Goal: Information Seeking & Learning: Understand process/instructions

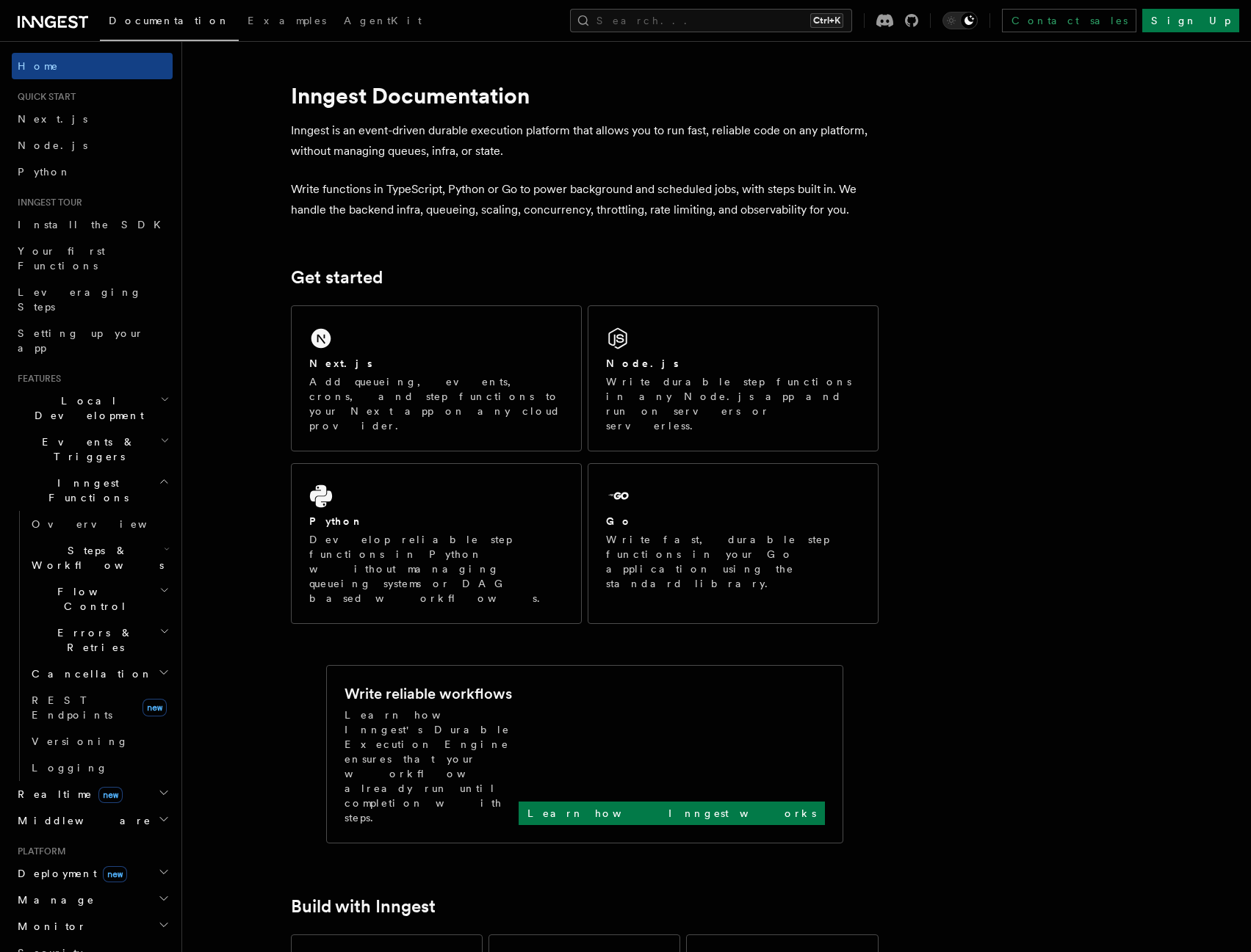
scroll to position [252, 0]
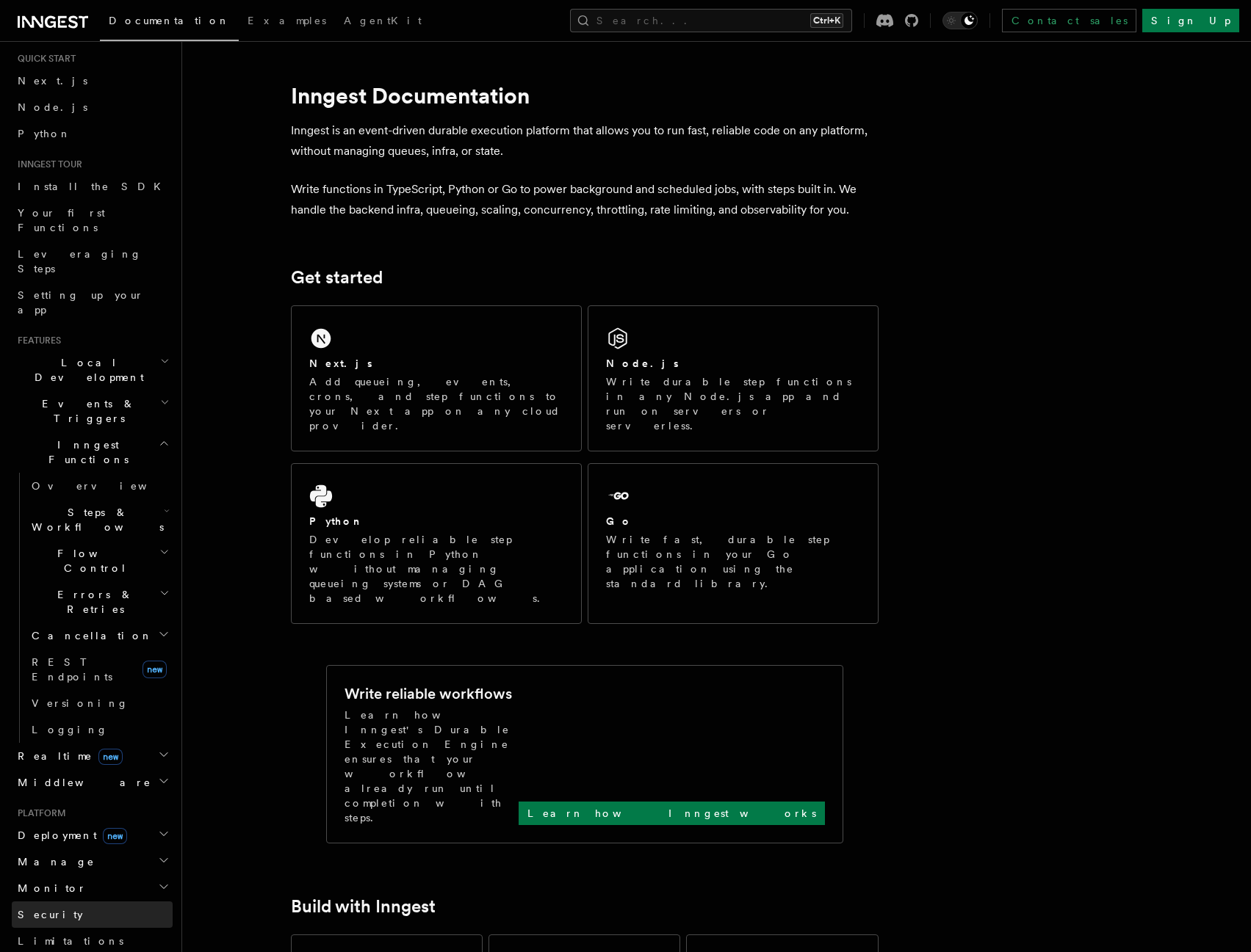
scroll to position [32, 0]
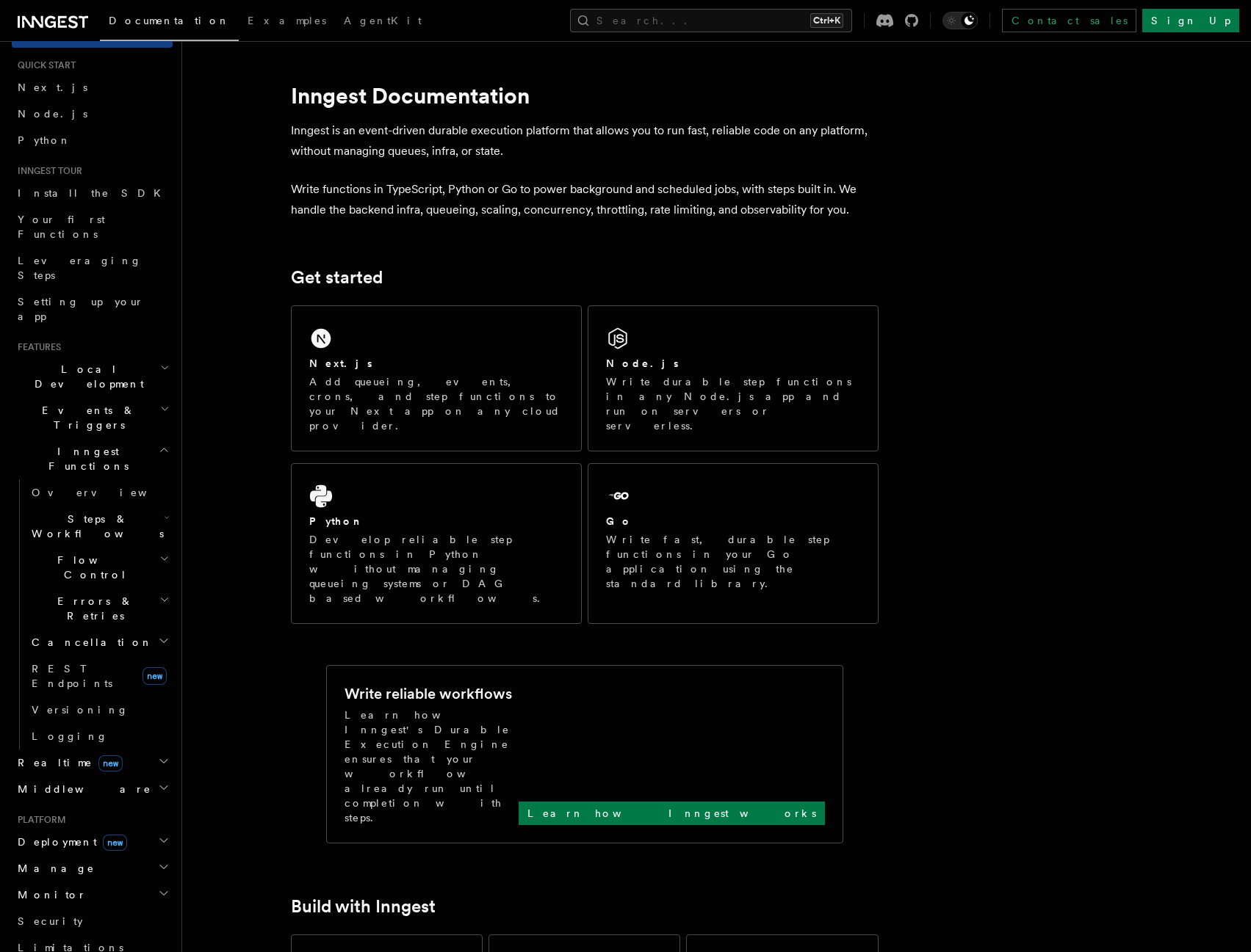
click at [100, 512] on span "Steps & Workflows" at bounding box center [94, 527] width 138 height 30
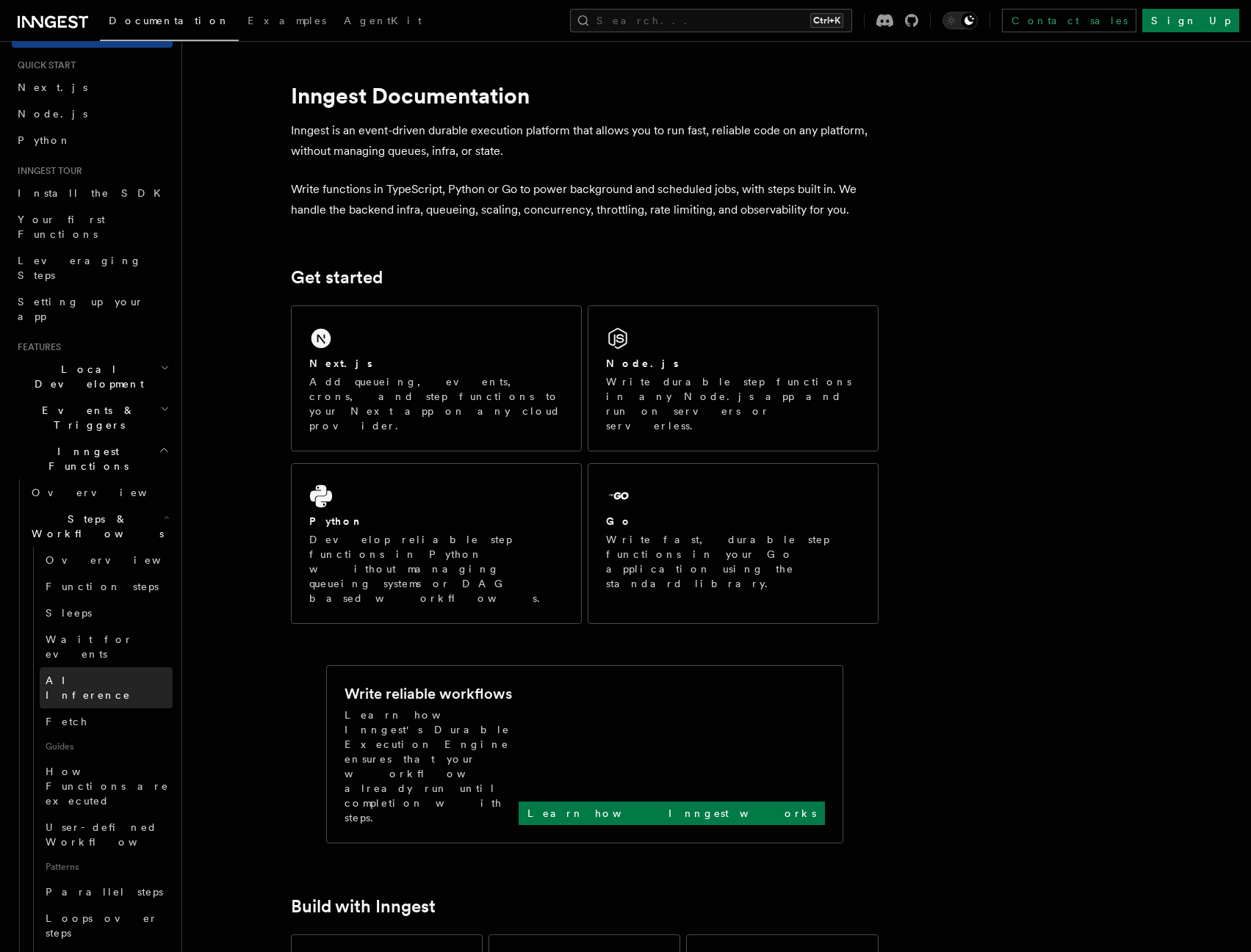
click at [84, 673] on span "AI Inference" at bounding box center [109, 688] width 127 height 30
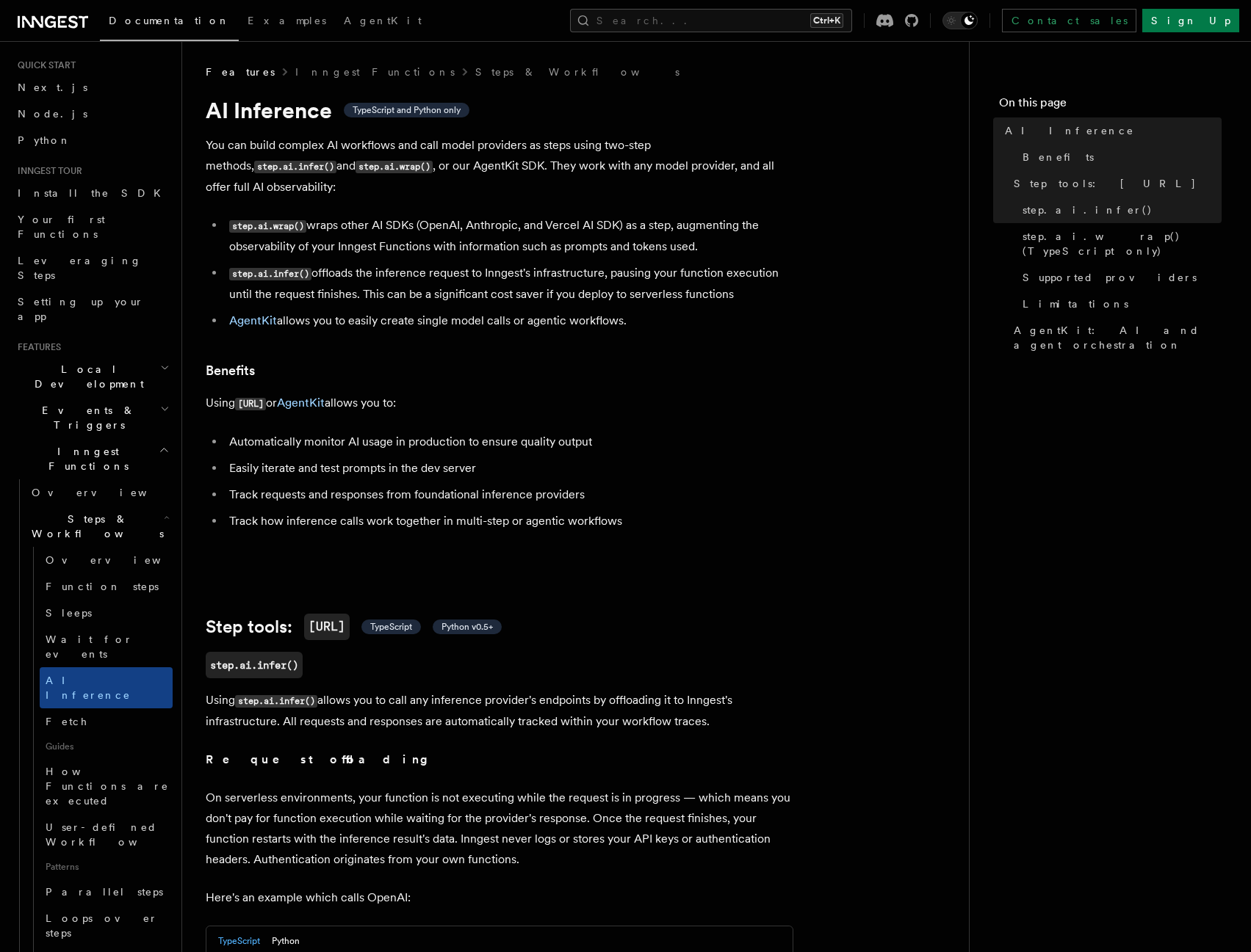
click at [712, 459] on li "Easily iterate and test prompts in the dev server" at bounding box center [508, 469] width 569 height 21
click at [1055, 323] on span "AgentKit: AI and agent orchestration" at bounding box center [1117, 338] width 208 height 30
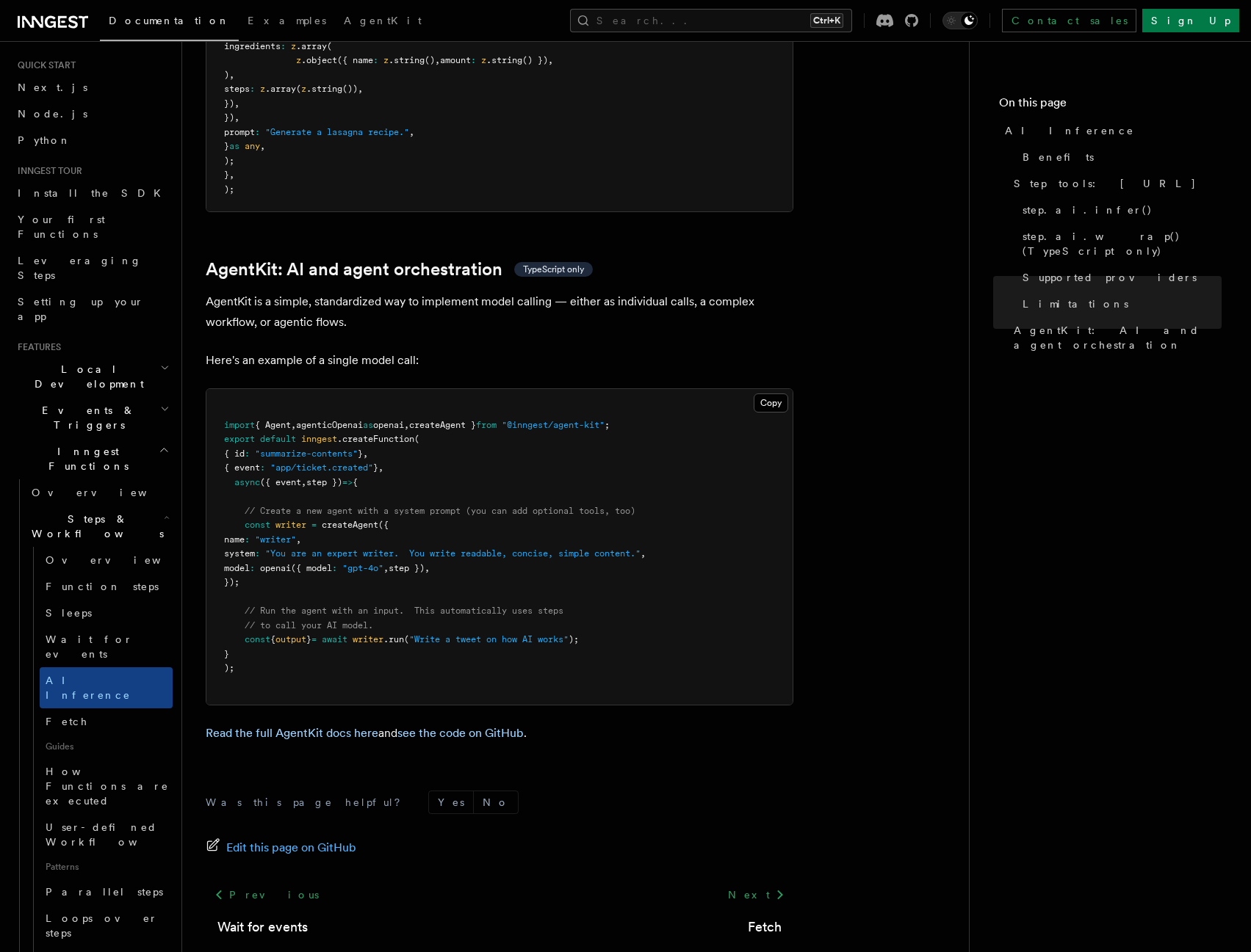
scroll to position [4141, 0]
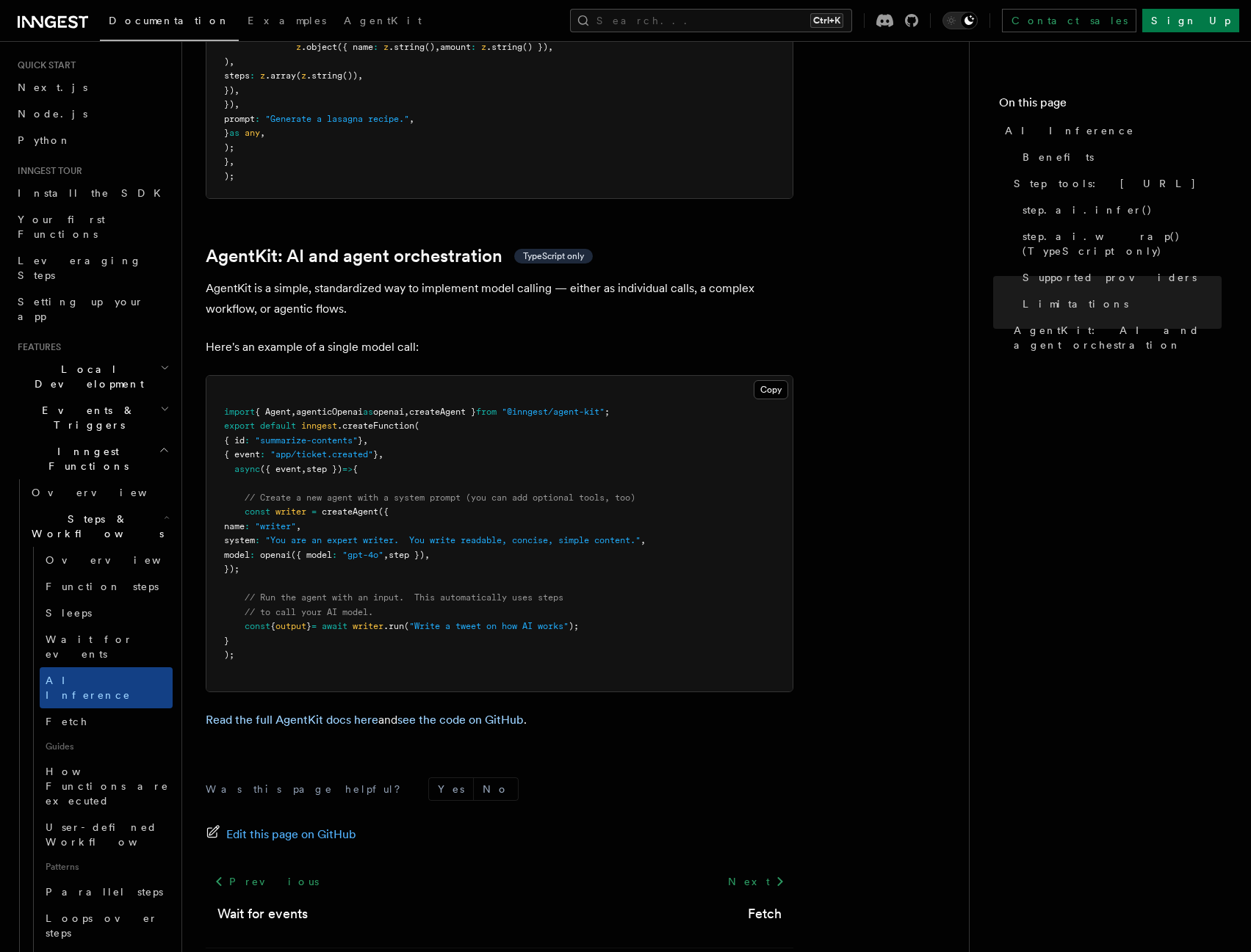
click at [549, 492] on span "// Create a new agent with a system prompt (you can add optional tools, too)" at bounding box center [440, 497] width 391 height 10
click at [769, 380] on button "Copy Copied" at bounding box center [770, 389] width 35 height 19
click at [476, 376] on pre "import { Agent , agenticOpenai as openai , createAgent } from "@inngest/agent-k…" at bounding box center [499, 534] width 586 height 316
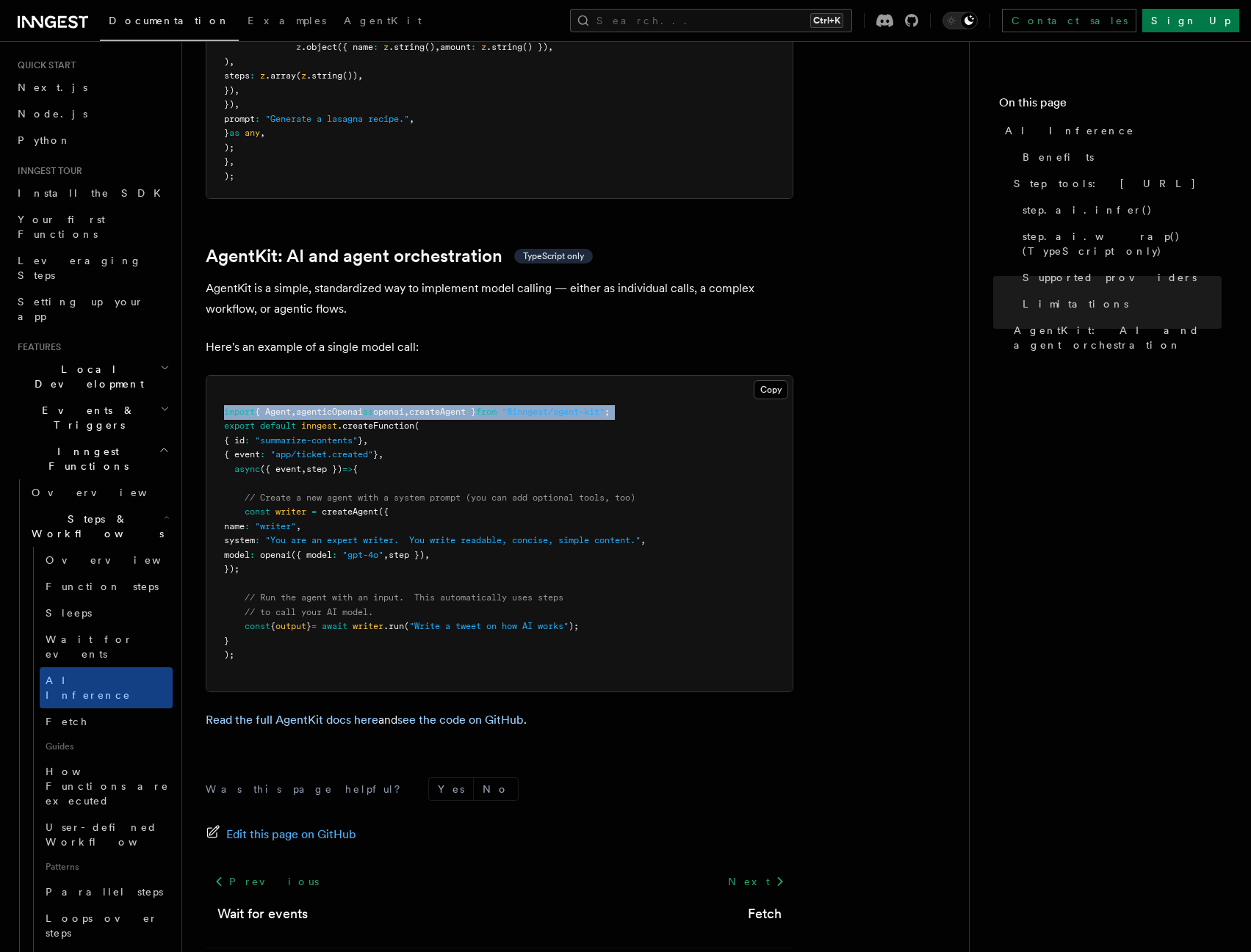
copy code "import { Agent , agenticOpenai as openai , createAgent } from "@inngest/agent-k…"
click at [315, 436] on pre "import { Agent , agenticOpenai as openai , createAgent } from "@inngest/agent-k…" at bounding box center [499, 534] width 586 height 316
drag, startPoint x: 247, startPoint y: 434, endPoint x: 266, endPoint y: 501, distance: 69.6
click at [266, 501] on pre "import { Agent , agenticOpenai as openai , createAgent } from "@inngest/agent-k…" at bounding box center [499, 534] width 586 height 316
copy code "// Create a new agent with a system prompt (you can add optional tools, too) co…"
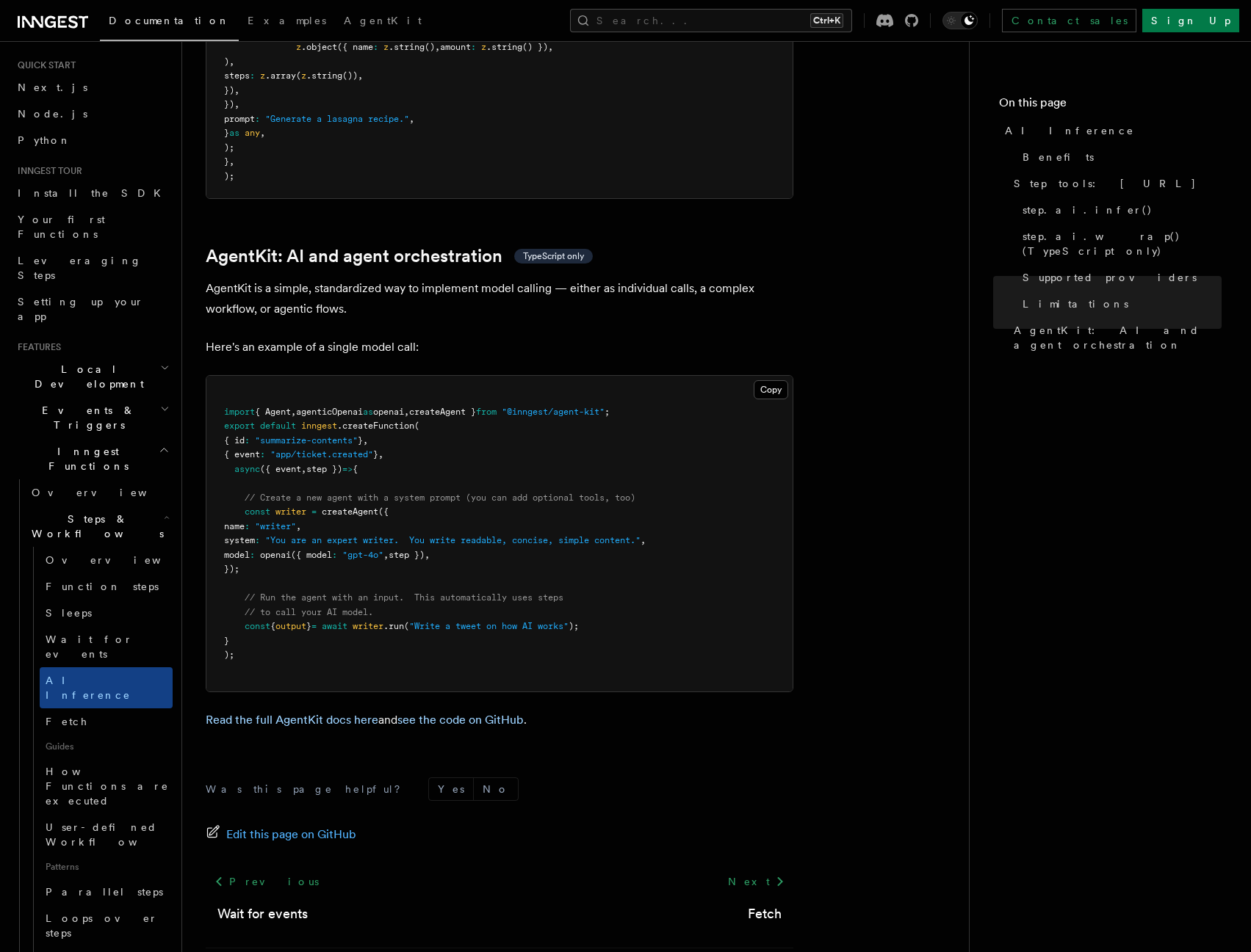
click at [339, 593] on span "// Run the agent with an input. This automatically uses steps" at bounding box center [403, 598] width 319 height 10
click at [294, 476] on pre "import { Agent , agenticOpenai as openai , createAgent } from "@inngest/agent-k…" at bounding box center [499, 534] width 586 height 316
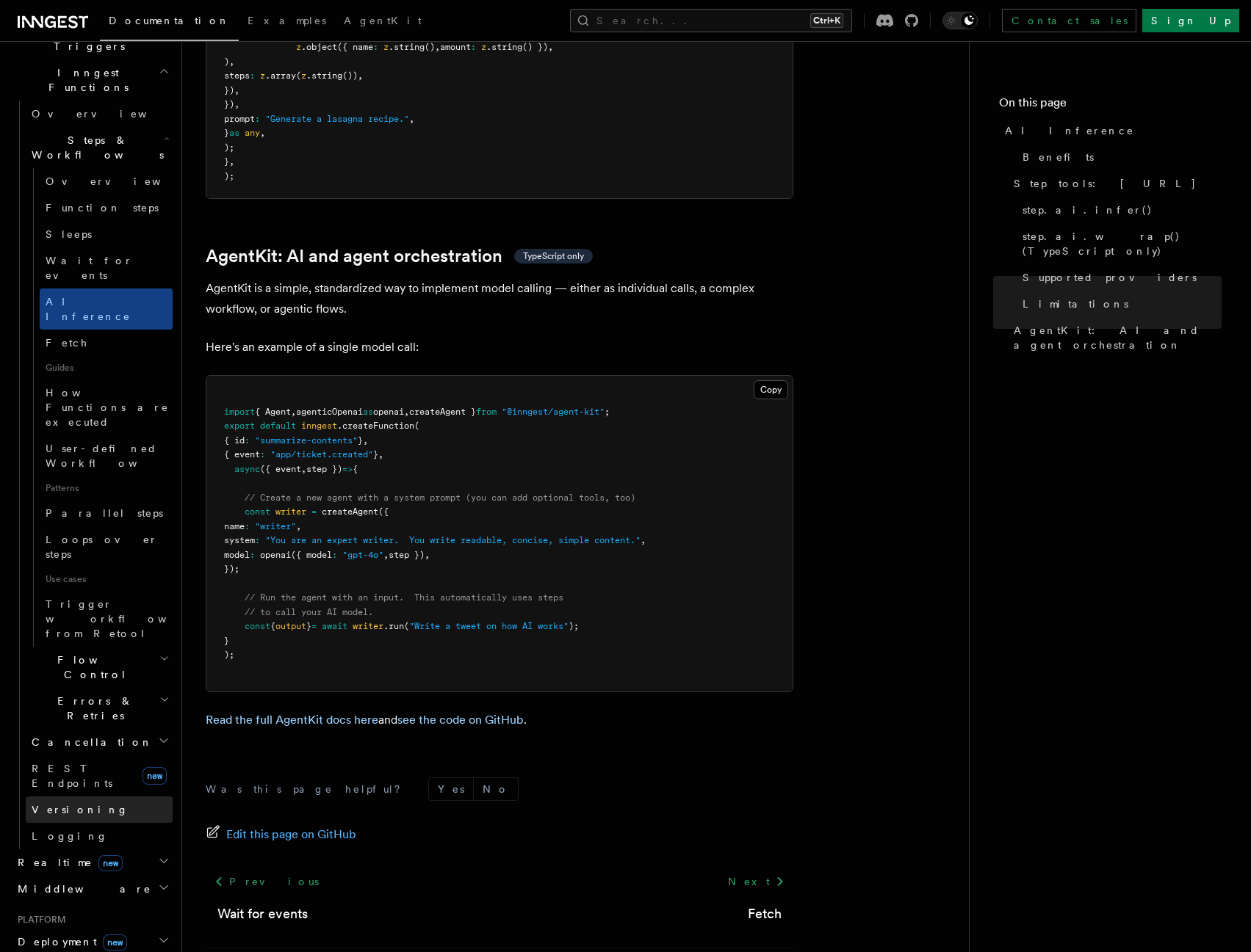
scroll to position [619, 0]
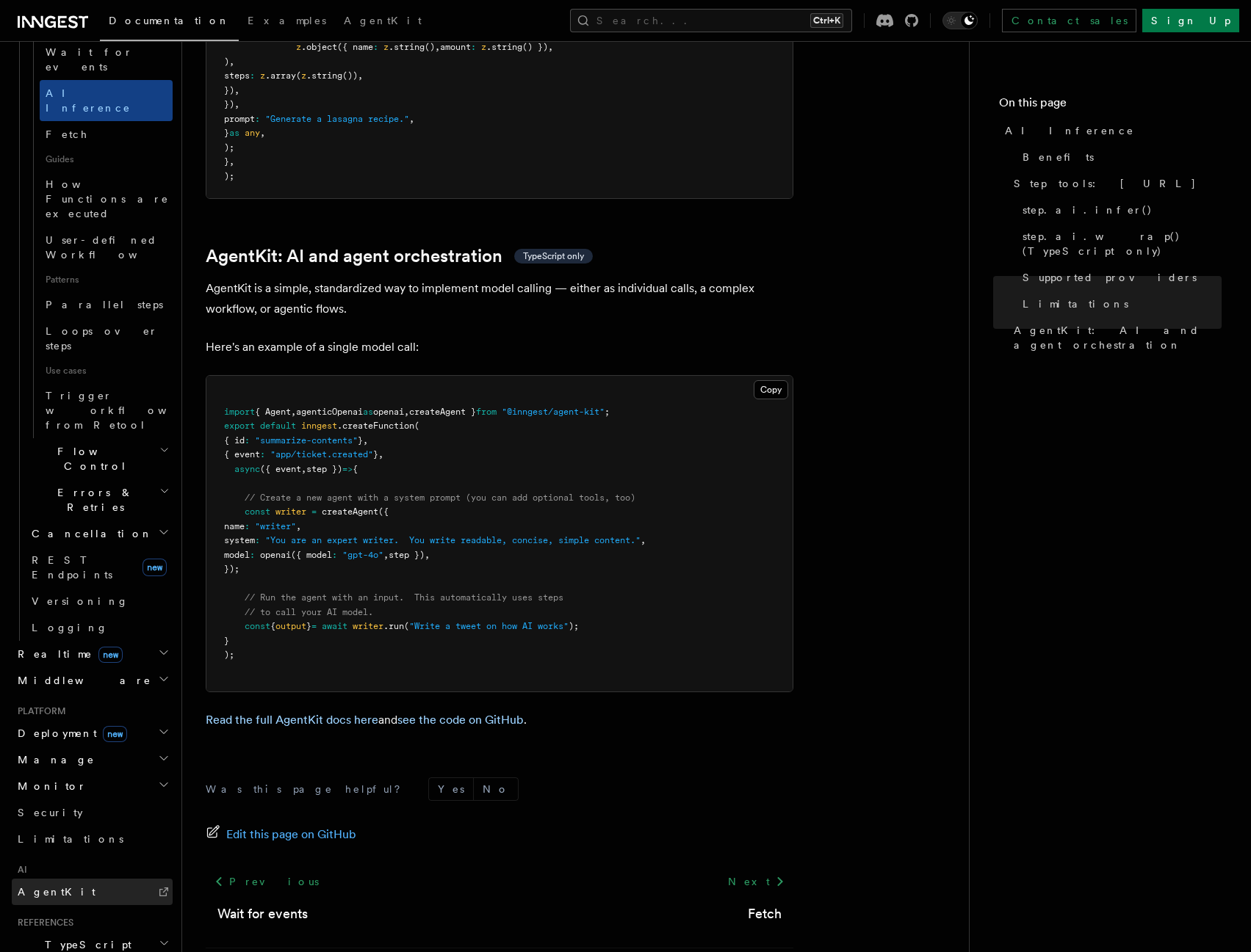
click at [69, 879] on link "AgentKit" at bounding box center [92, 891] width 161 height 27
